Goal: Check status: Check status

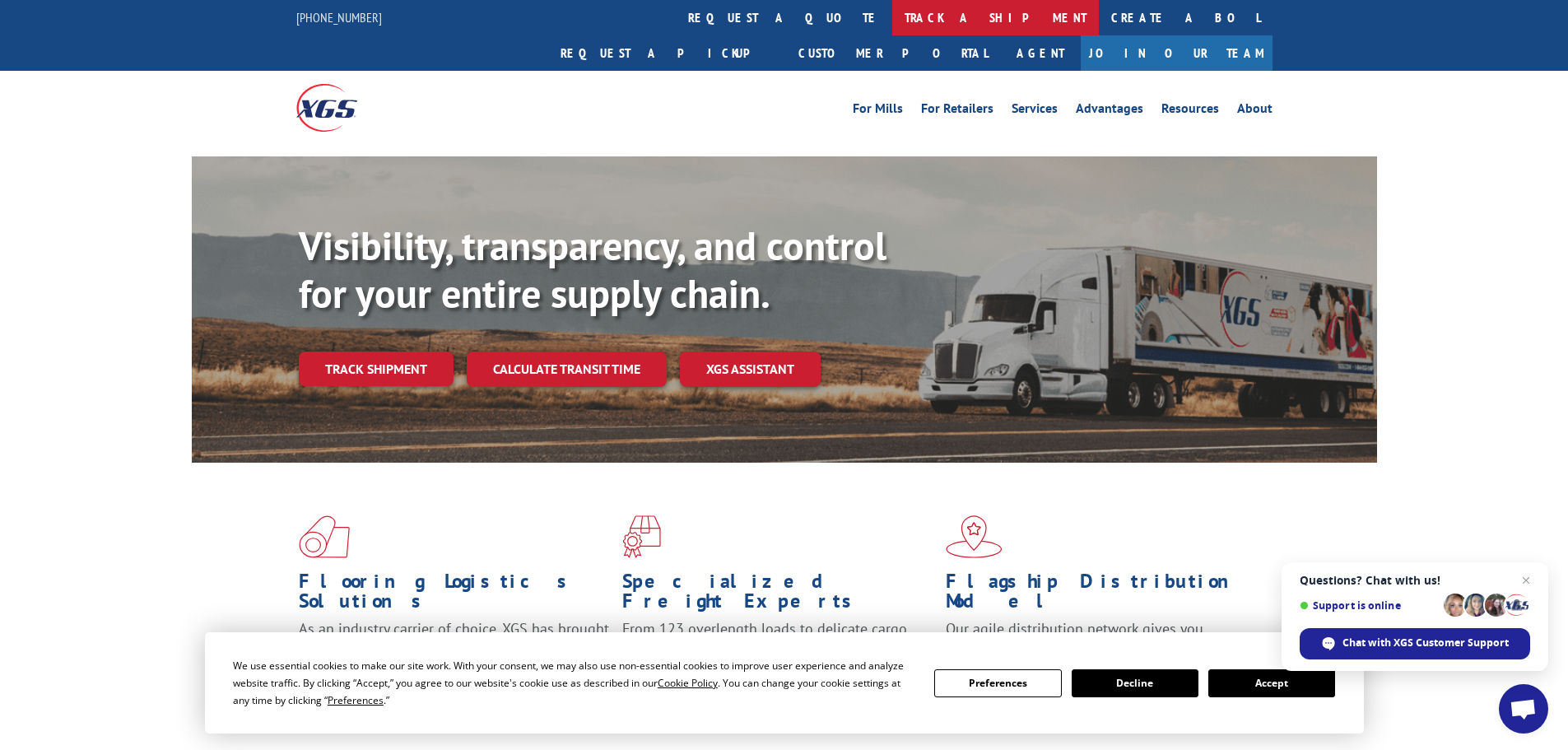
click at [893, 13] on link "track a shipment" at bounding box center [996, 18] width 207 height 35
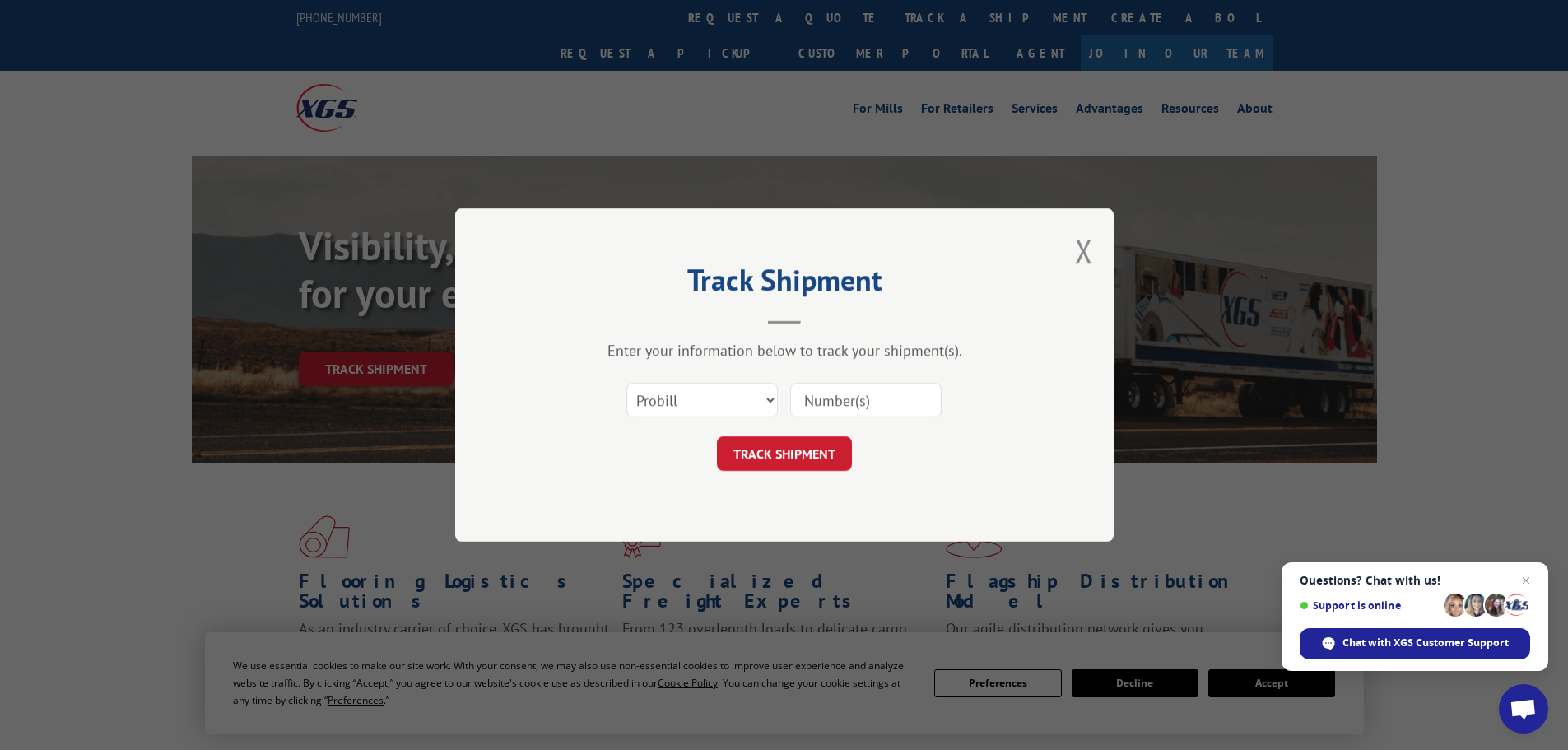
click at [868, 403] on input at bounding box center [866, 400] width 152 height 34
paste input "17232723"
type input "17232723"
click button "TRACK SHIPMENT" at bounding box center [784, 453] width 135 height 34
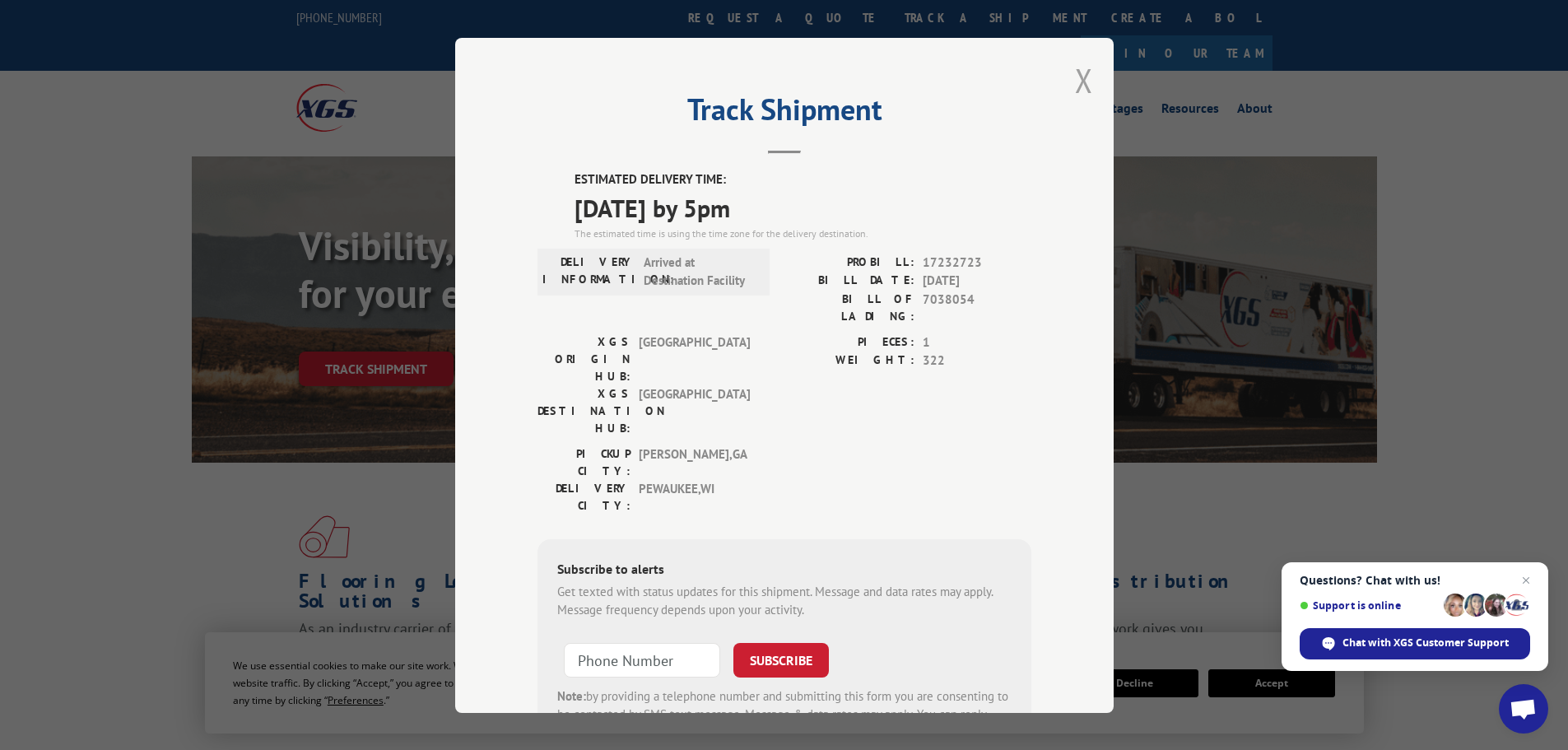
click at [1078, 83] on button "Close modal" at bounding box center [1084, 80] width 18 height 43
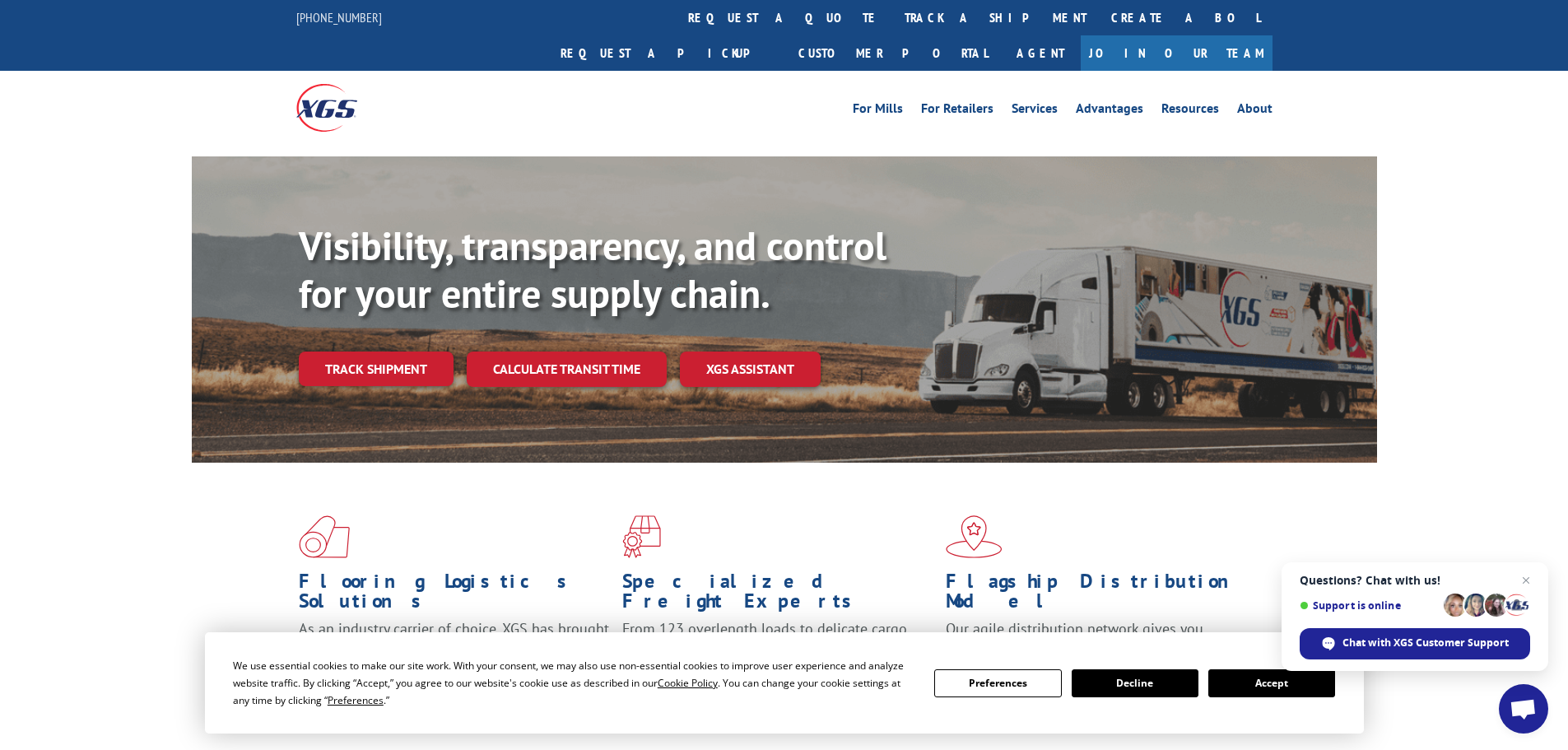
click at [893, 21] on link "track a shipment" at bounding box center [996, 18] width 207 height 35
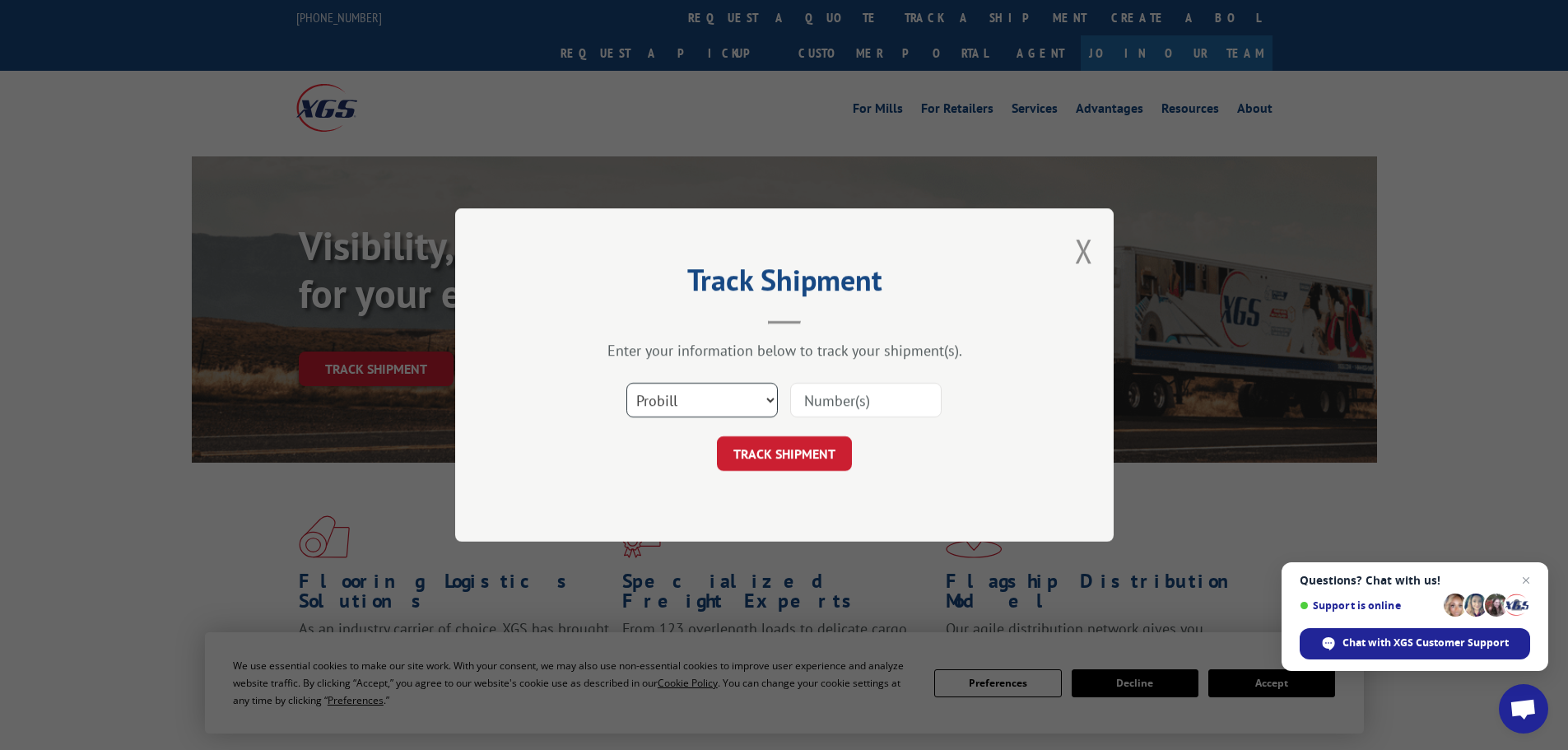
click at [740, 414] on select "Select category... Probill BOL PO" at bounding box center [703, 400] width 152 height 34
select select "bol"
click at [627, 383] on select "Select category... Probill BOL PO" at bounding box center [703, 400] width 152 height 34
click at [860, 396] on input at bounding box center [866, 400] width 152 height 34
paste input "5470583"
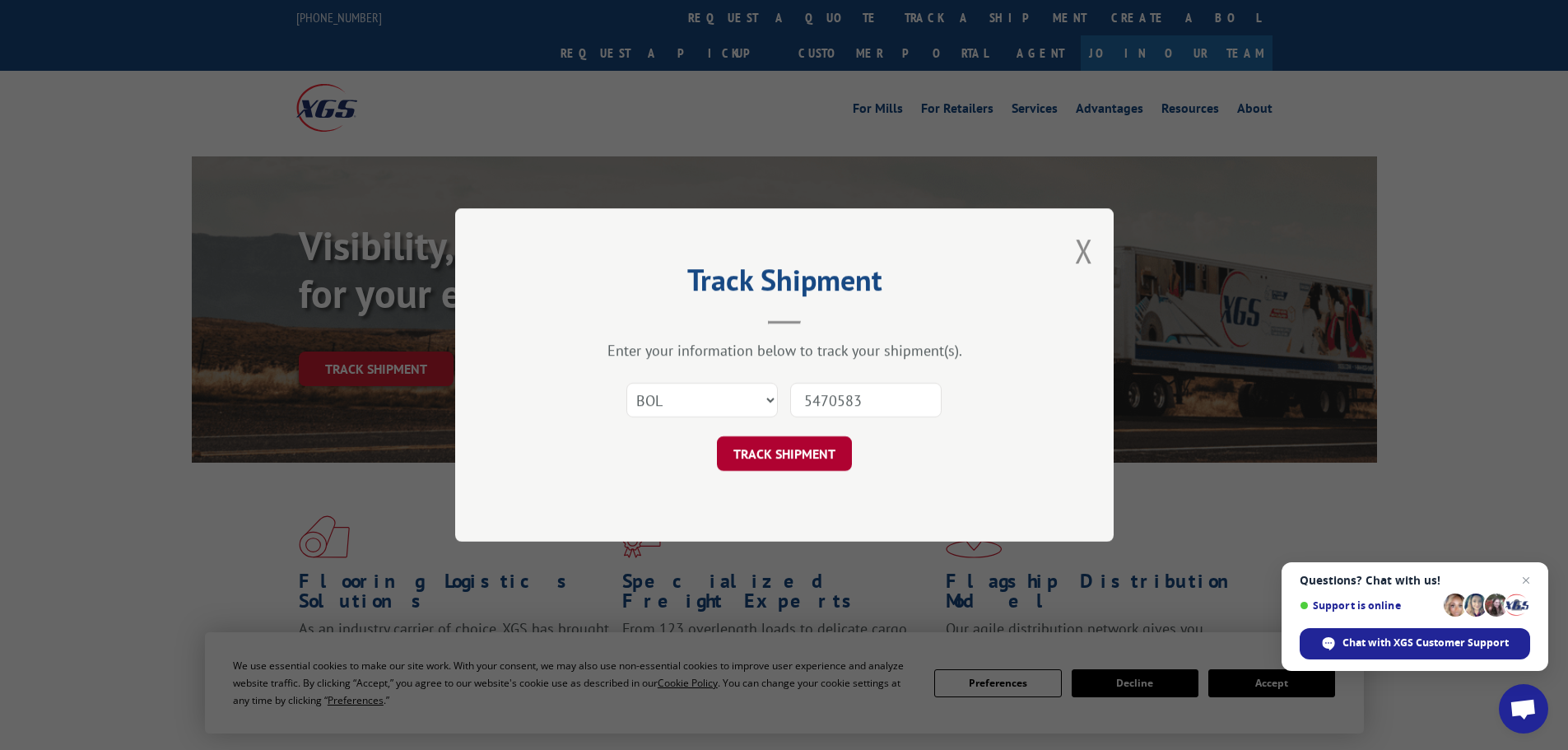
type input "5470583"
click at [828, 455] on button "TRACK SHIPMENT" at bounding box center [784, 453] width 135 height 34
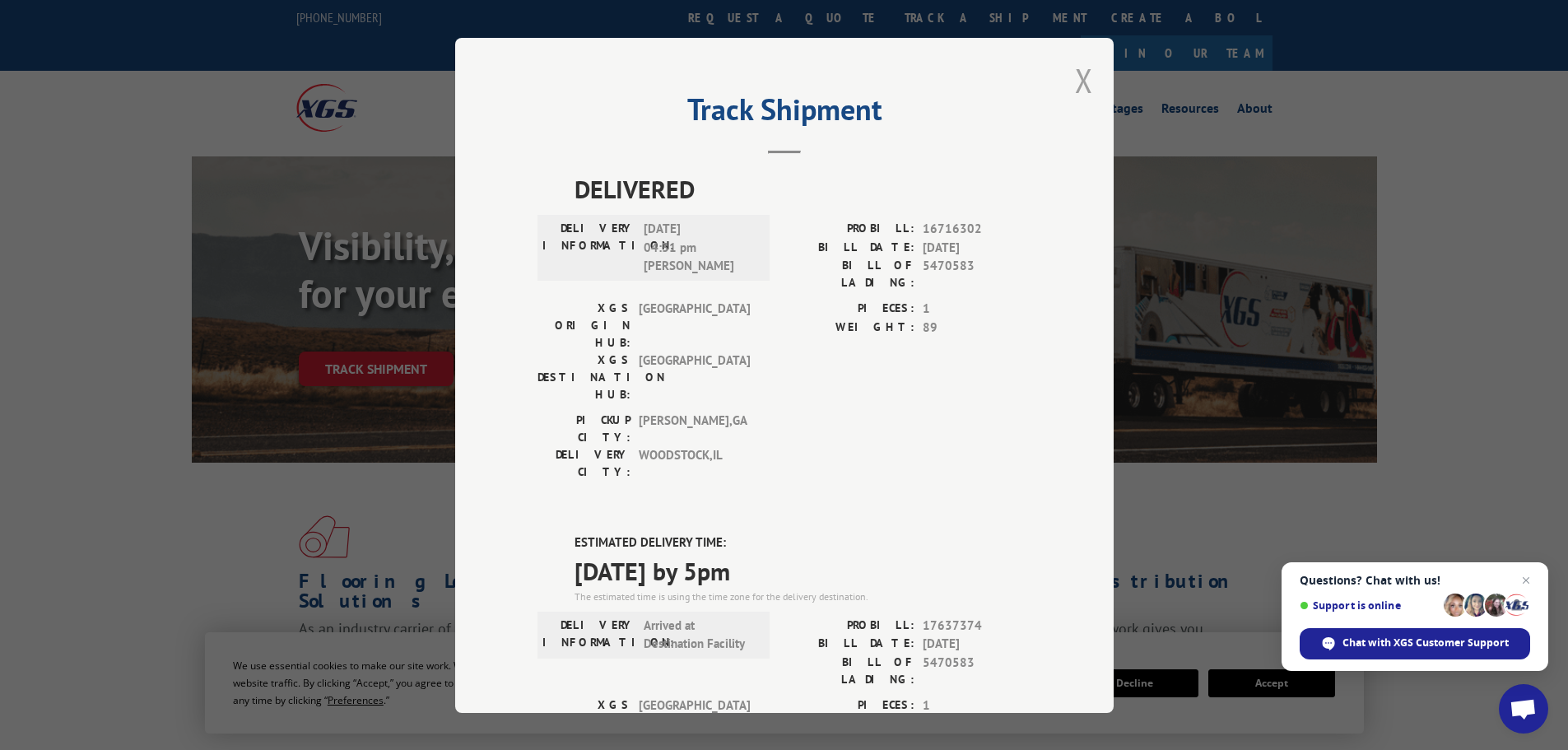
click at [1075, 90] on button "Close modal" at bounding box center [1084, 80] width 18 height 43
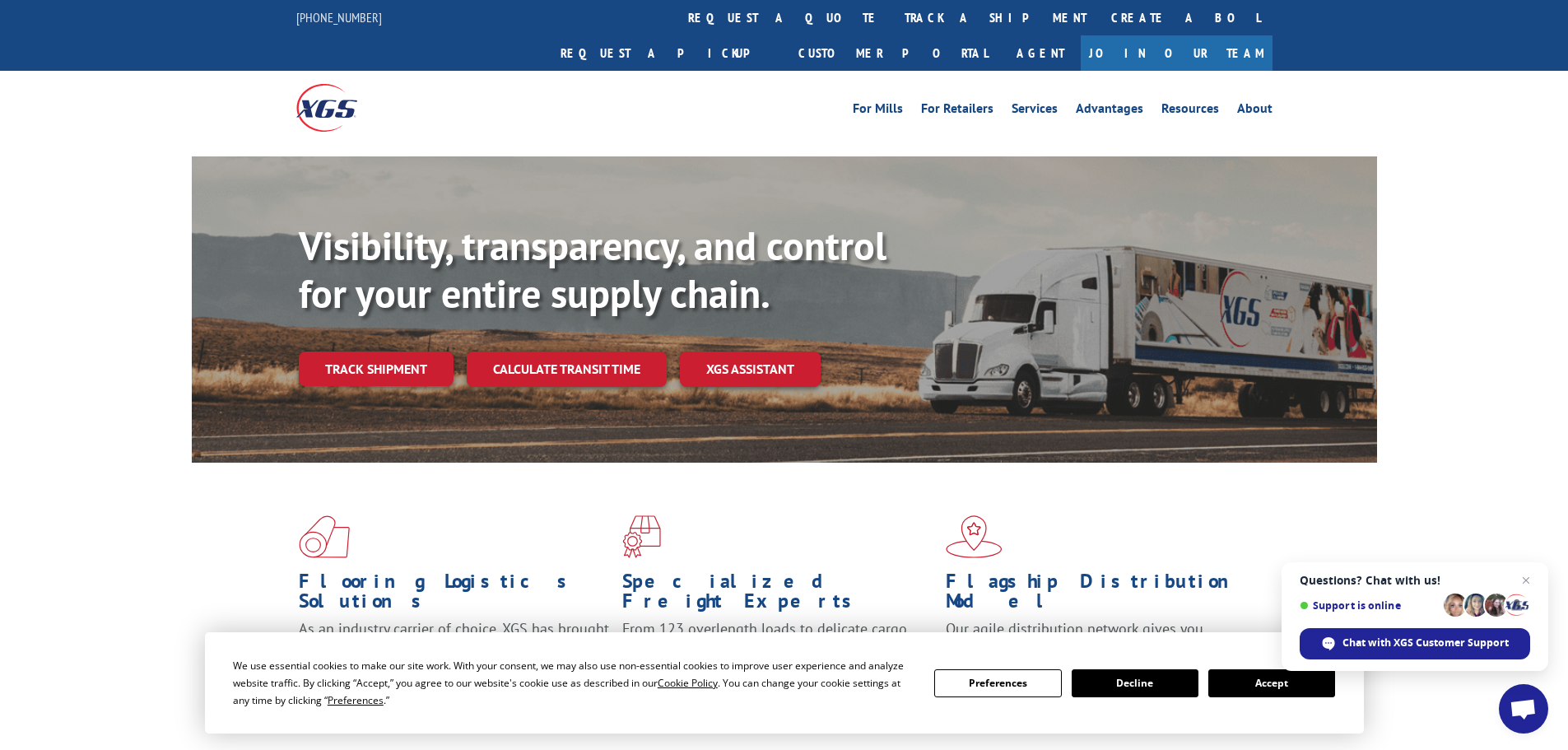
click at [1277, 685] on button "Accept" at bounding box center [1272, 683] width 127 height 28
